Goal: Check status: Check status

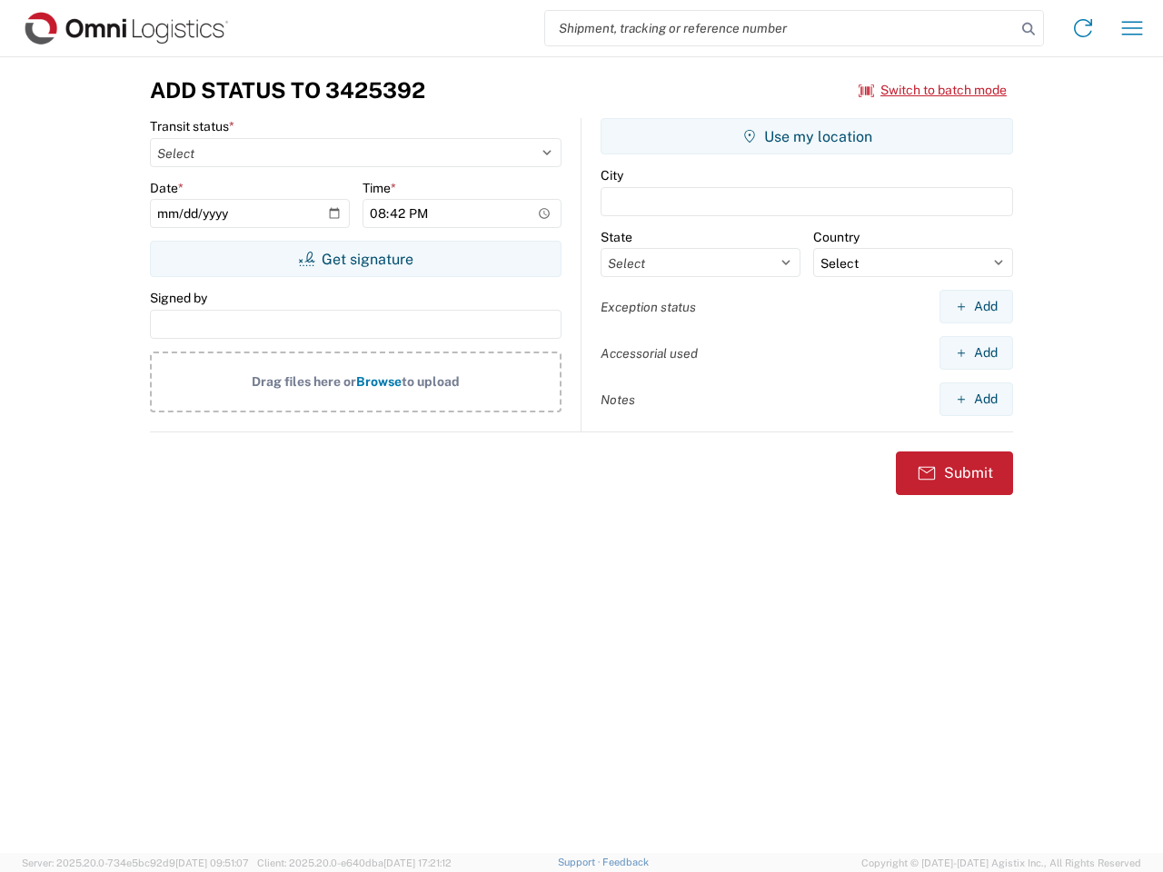
click at [780, 28] on input "search" at bounding box center [780, 28] width 471 height 35
click at [1028, 29] on icon at bounding box center [1028, 28] width 25 height 25
click at [1083, 28] on icon at bounding box center [1082, 28] width 29 height 29
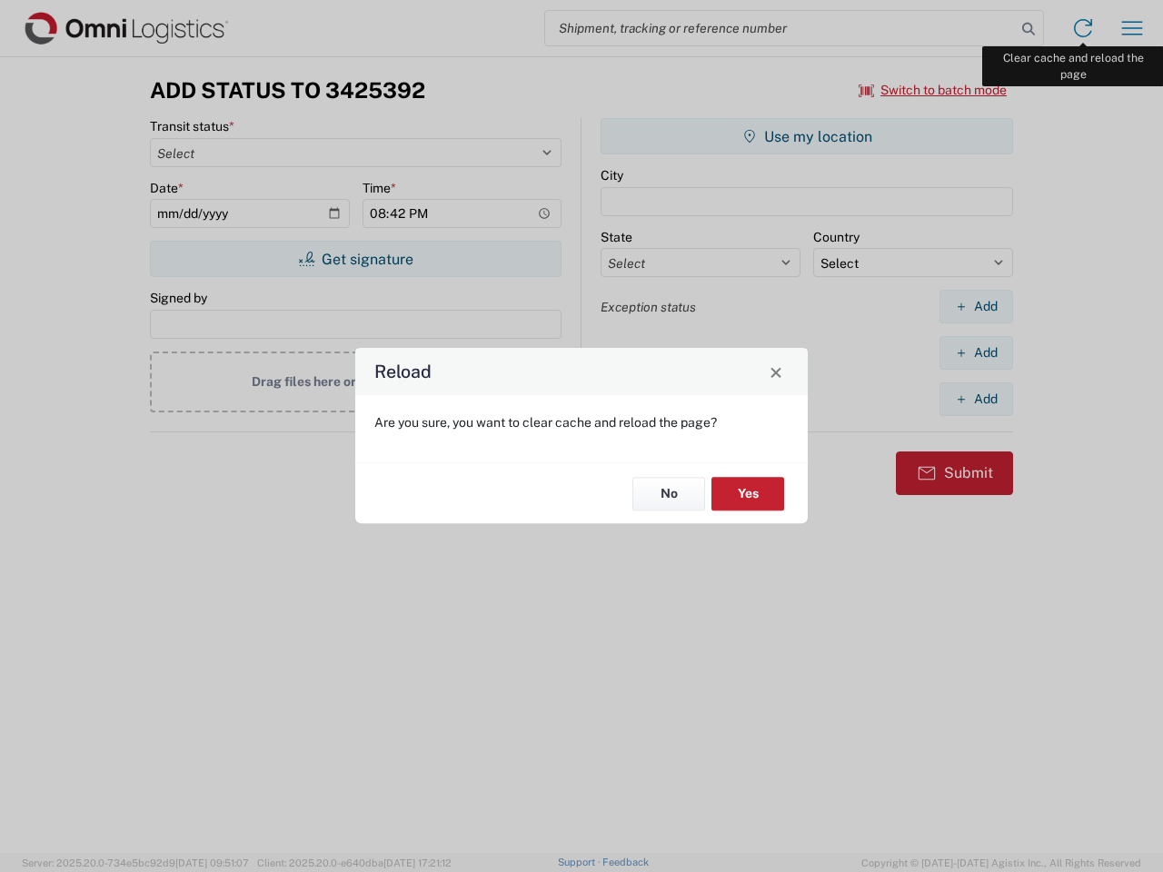
click at [1132, 28] on div "Reload Are you sure, you want to clear cache and reload the page? No Yes" at bounding box center [581, 436] width 1163 height 872
click at [933, 90] on div "Reload Are you sure, you want to clear cache and reload the page? No Yes" at bounding box center [581, 436] width 1163 height 872
click at [355, 259] on div "Reload Are you sure, you want to clear cache and reload the page? No Yes" at bounding box center [581, 436] width 1163 height 872
click at [807, 136] on div "Reload Are you sure, you want to clear cache and reload the page? No Yes" at bounding box center [581, 436] width 1163 height 872
click at [976, 306] on div "Reload Are you sure, you want to clear cache and reload the page? No Yes" at bounding box center [581, 436] width 1163 height 872
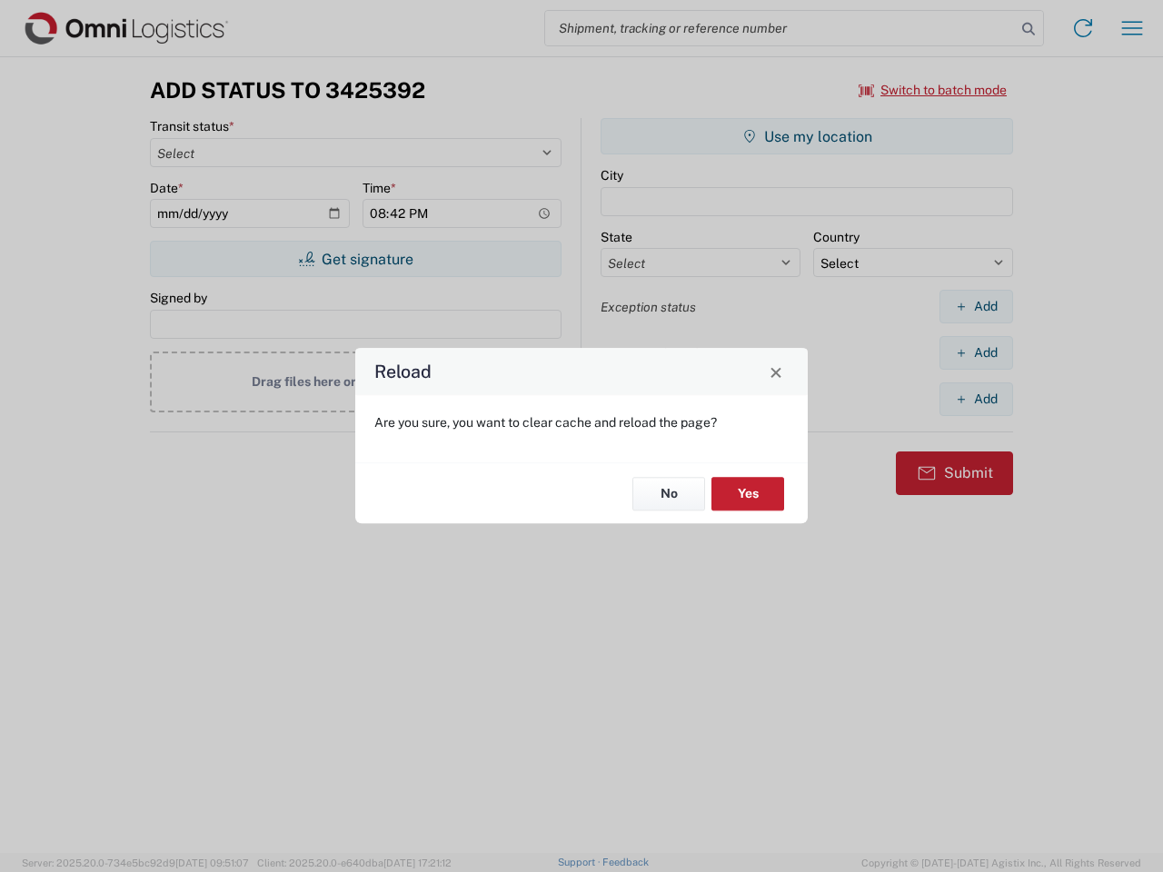
click at [976, 352] on div "Reload Are you sure, you want to clear cache and reload the page? No Yes" at bounding box center [581, 436] width 1163 height 872
click at [976, 399] on div "Reload Are you sure, you want to clear cache and reload the page? No Yes" at bounding box center [581, 436] width 1163 height 872
